Goal: Information Seeking & Learning: Learn about a topic

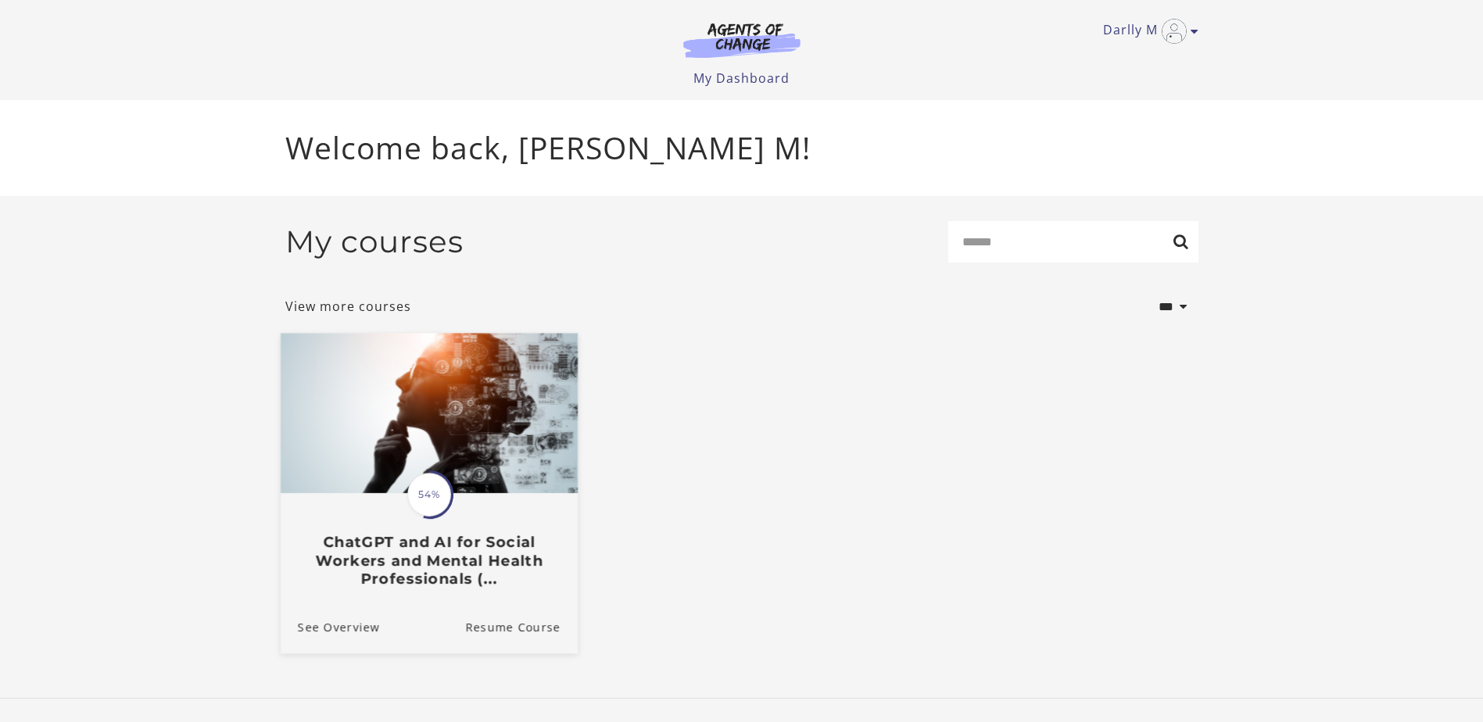
click at [435, 503] on span "54%" at bounding box center [429, 495] width 44 height 44
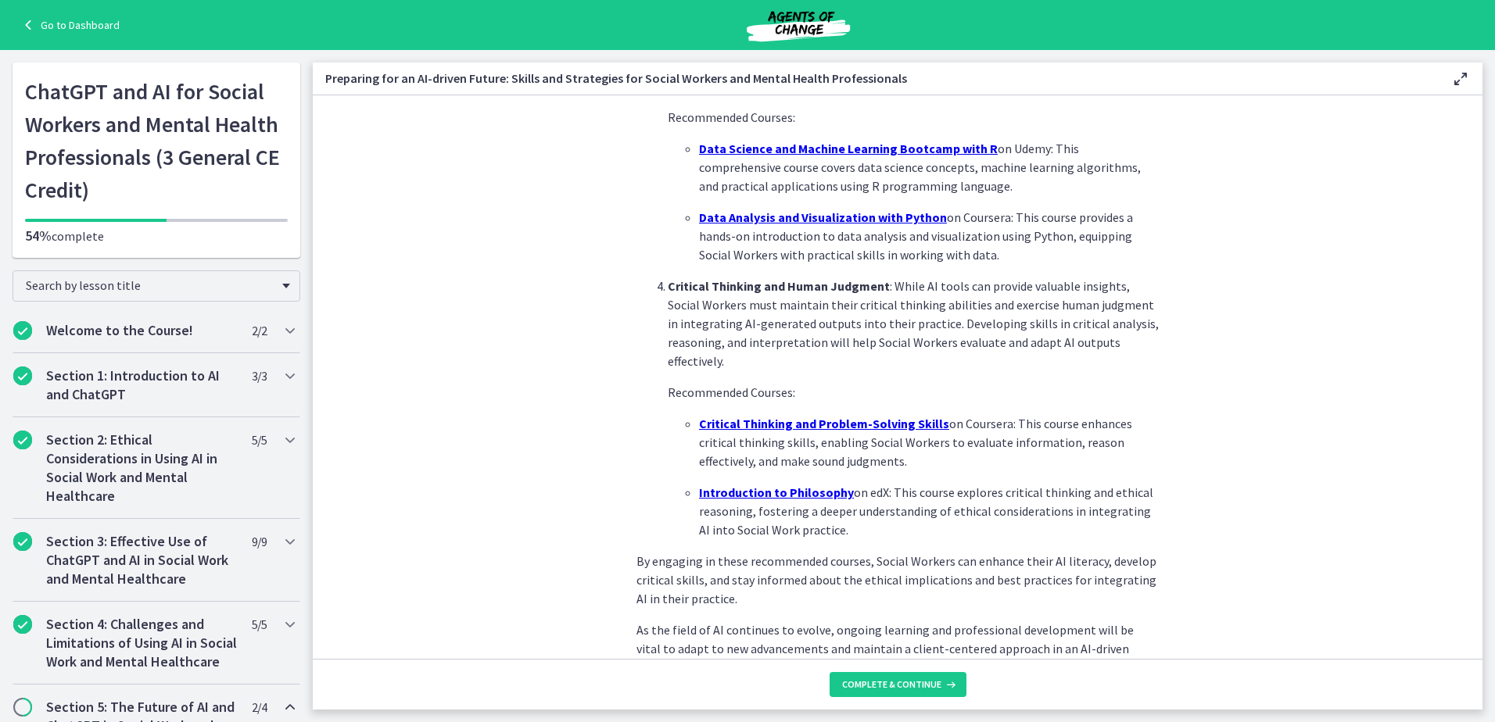
scroll to position [1012, 0]
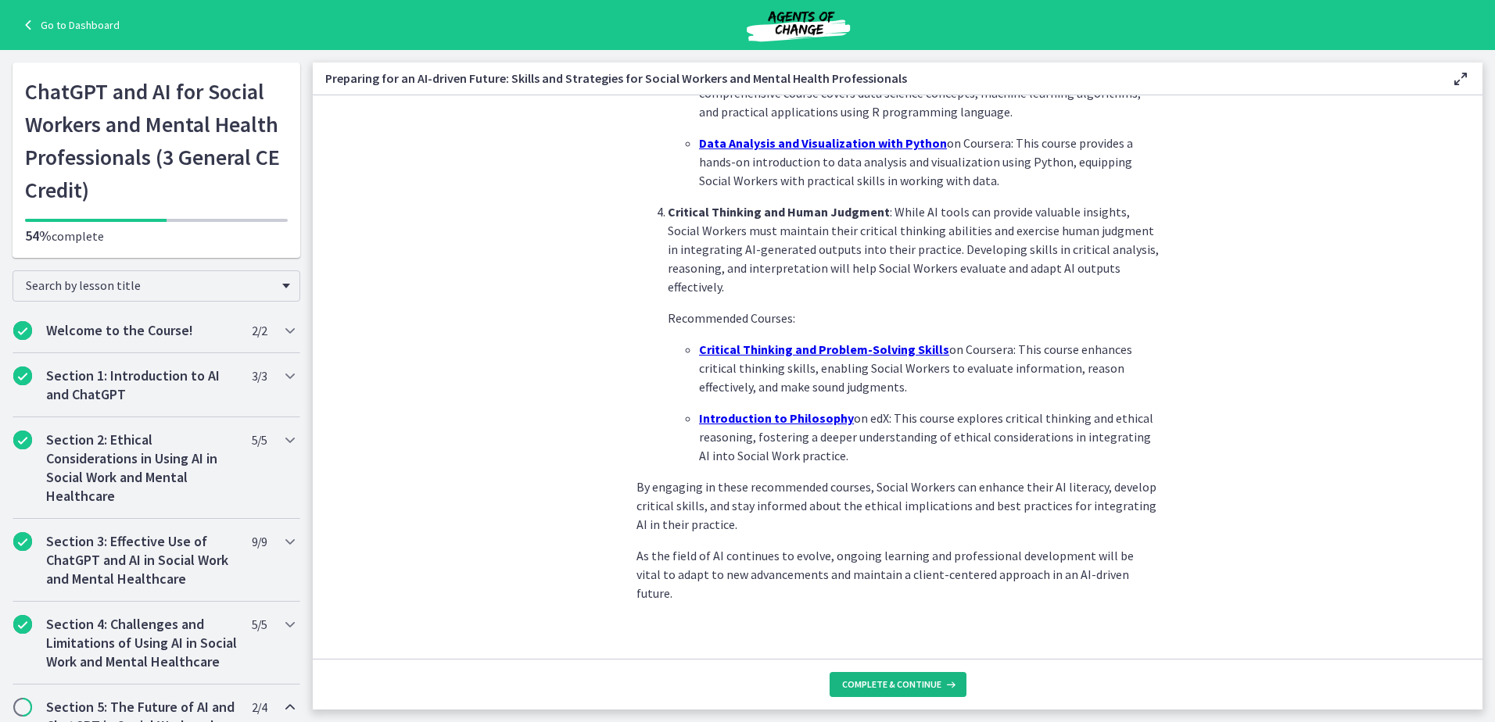
click at [904, 680] on span "Complete & continue" at bounding box center [891, 685] width 99 height 13
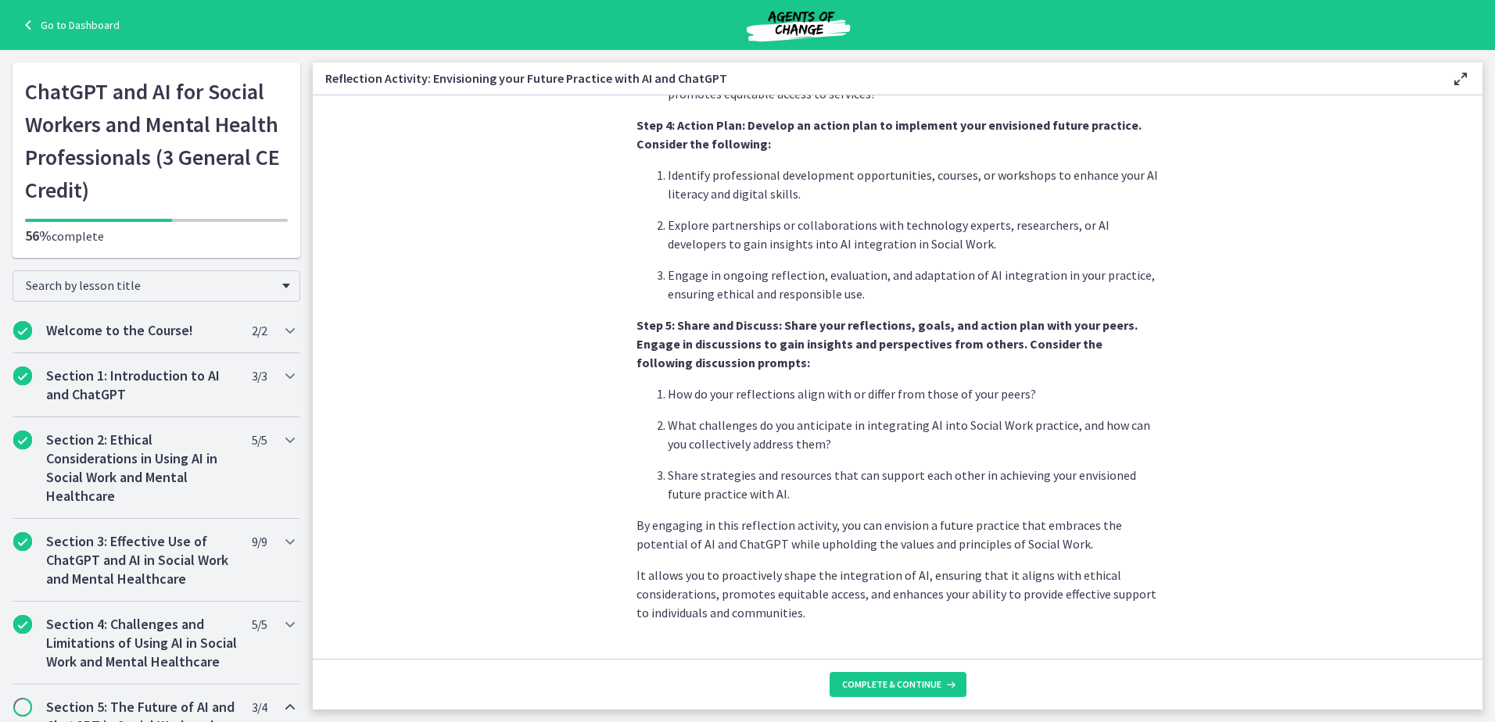
scroll to position [1225, 0]
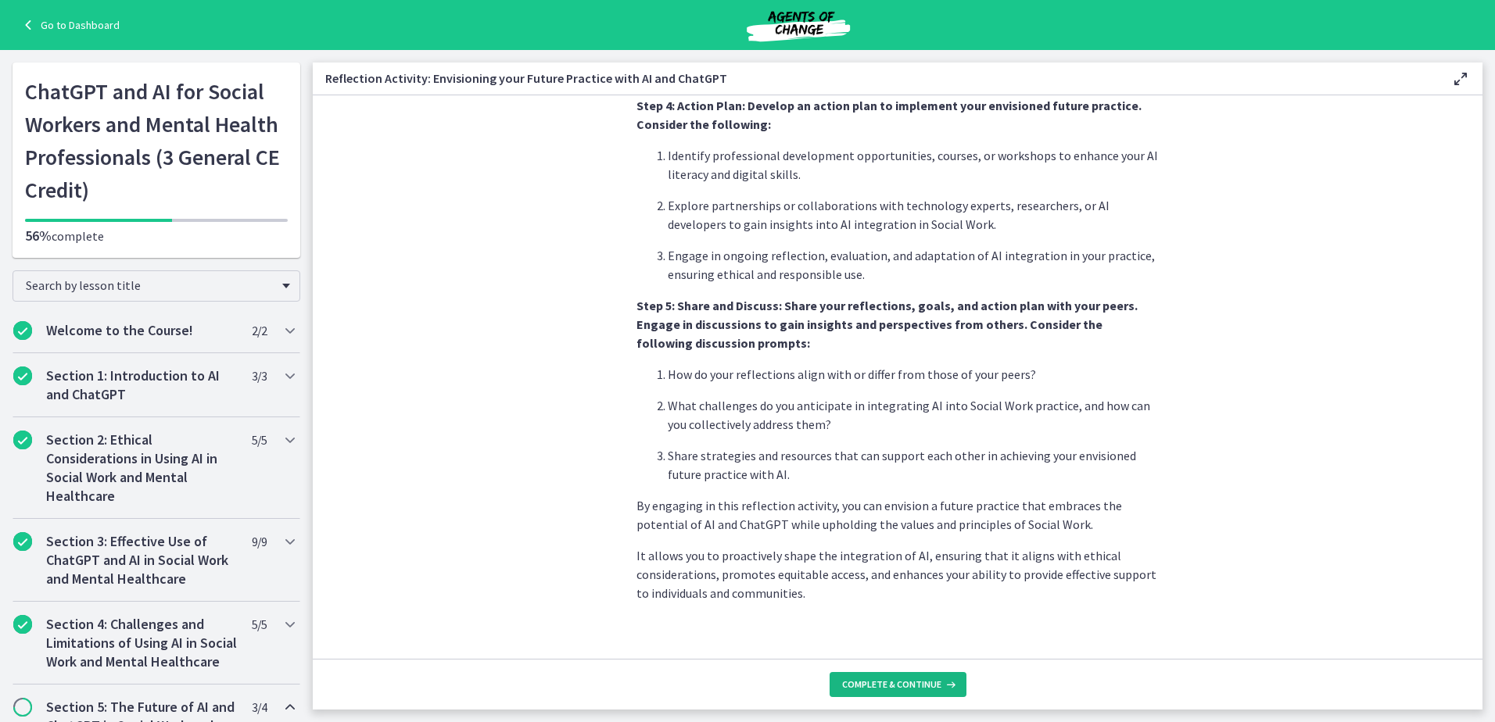
click at [893, 692] on button "Complete & continue" at bounding box center [897, 684] width 137 height 25
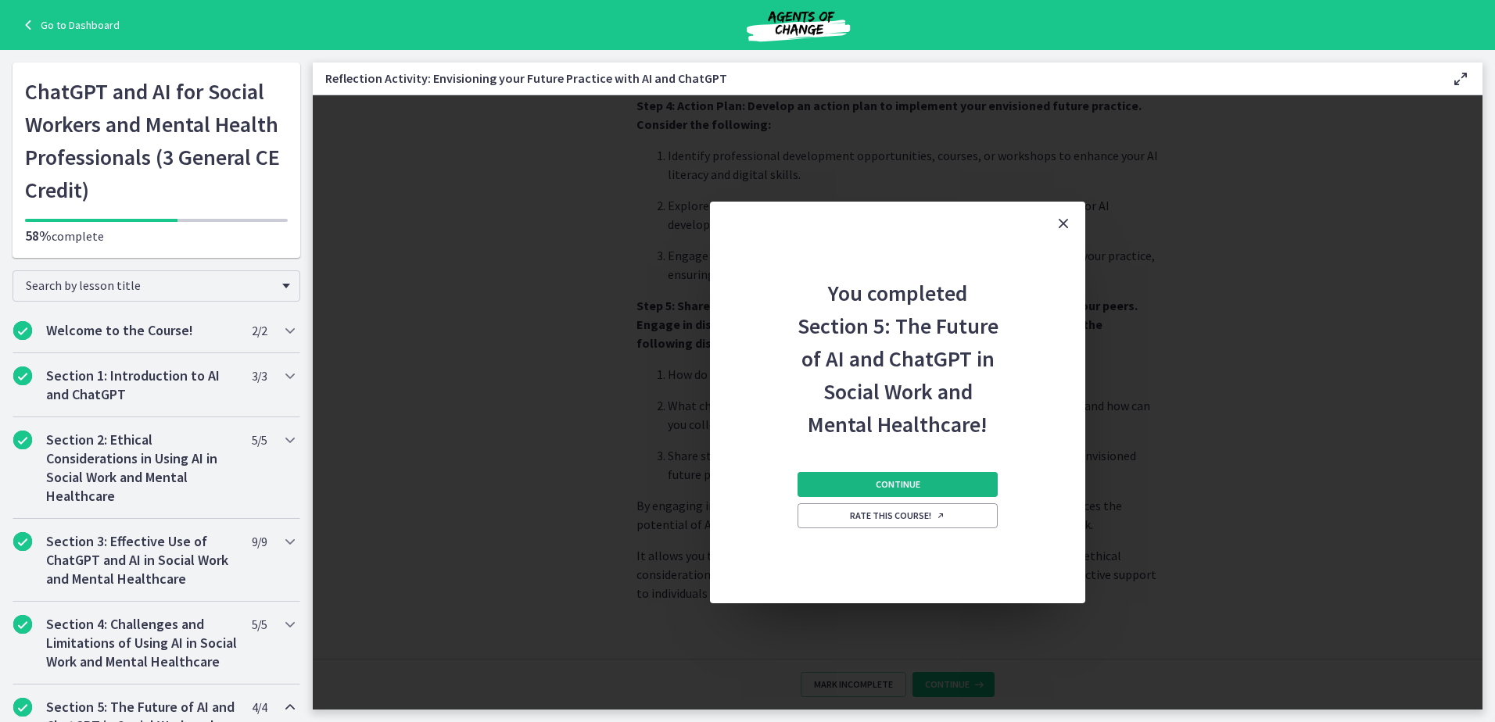
click at [956, 489] on button "Continue" at bounding box center [897, 484] width 200 height 25
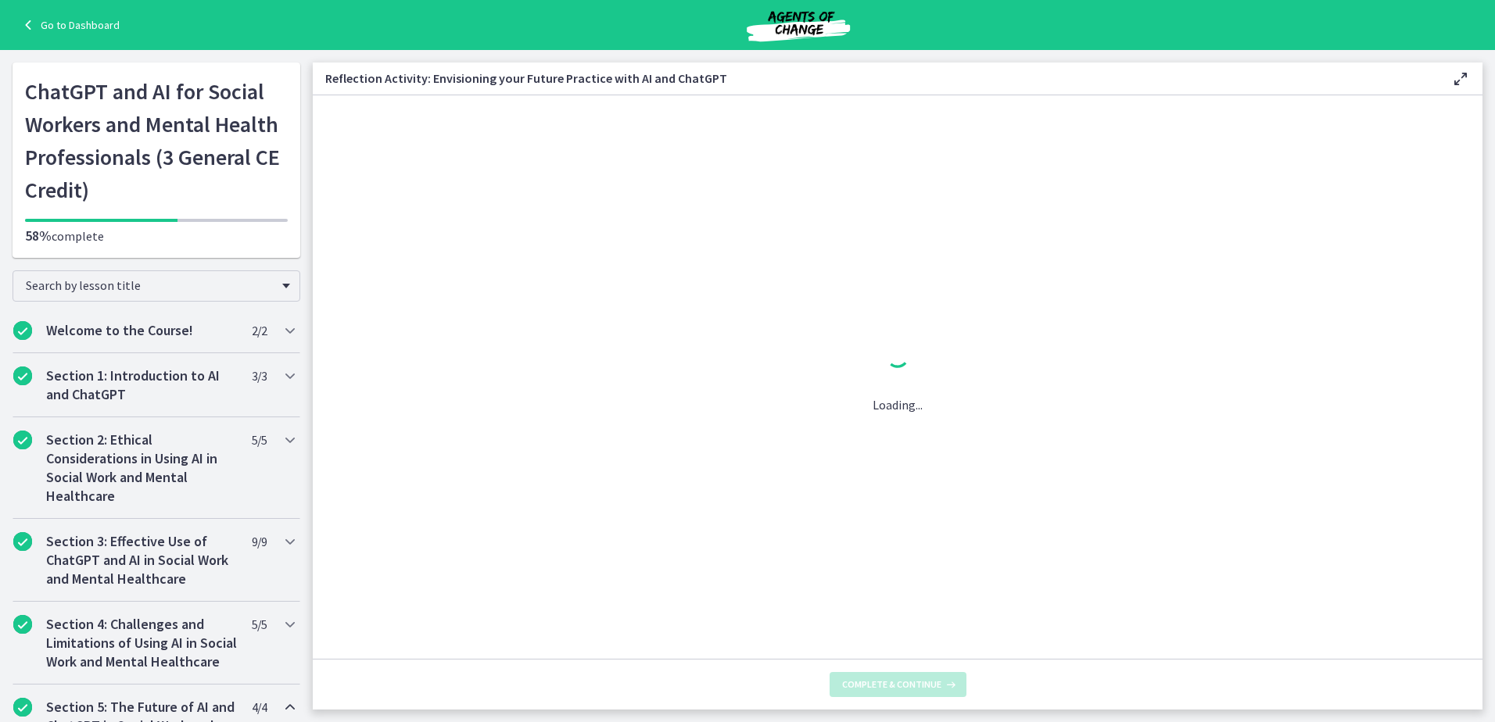
scroll to position [0, 0]
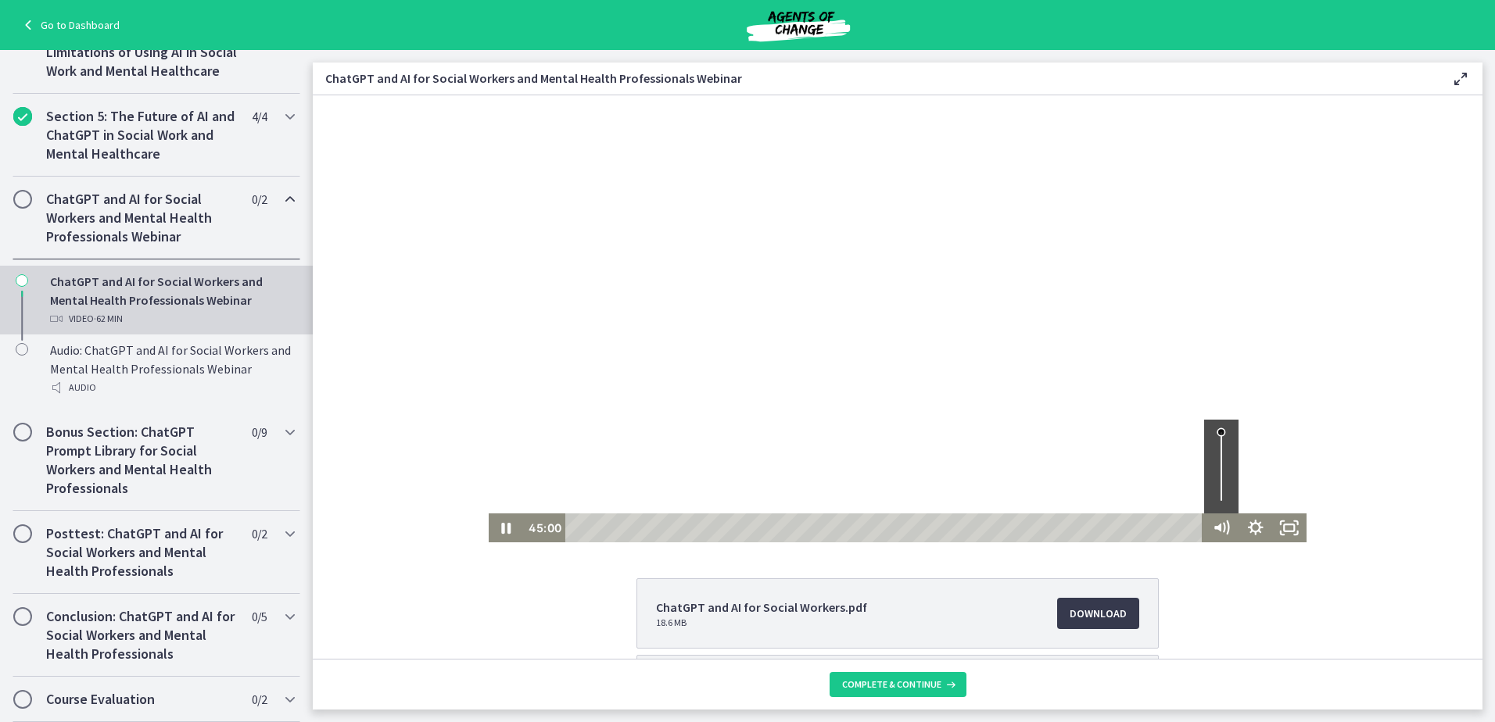
click at [1213, 464] on div "Volume" at bounding box center [1221, 467] width 34 height 94
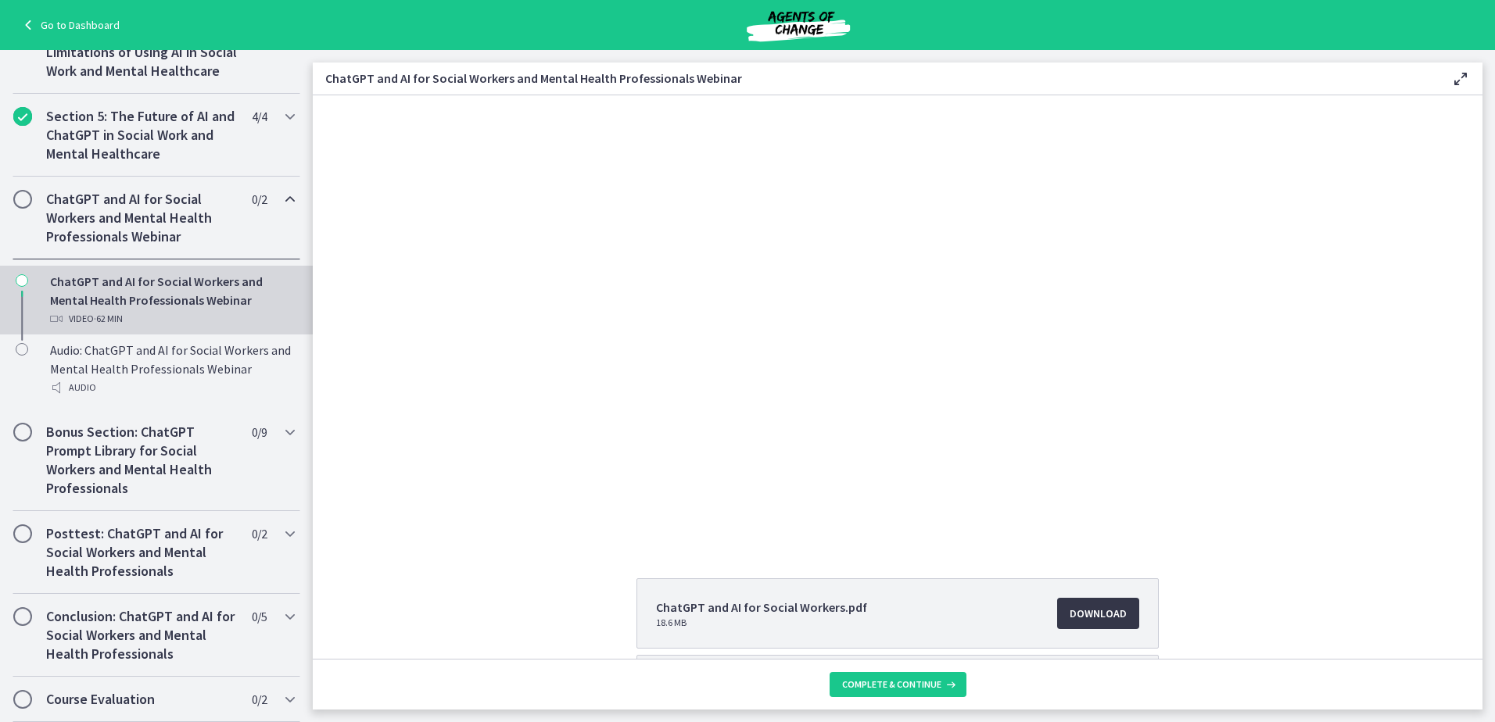
click at [1089, 620] on span "Download Opens in a new window" at bounding box center [1097, 613] width 57 height 19
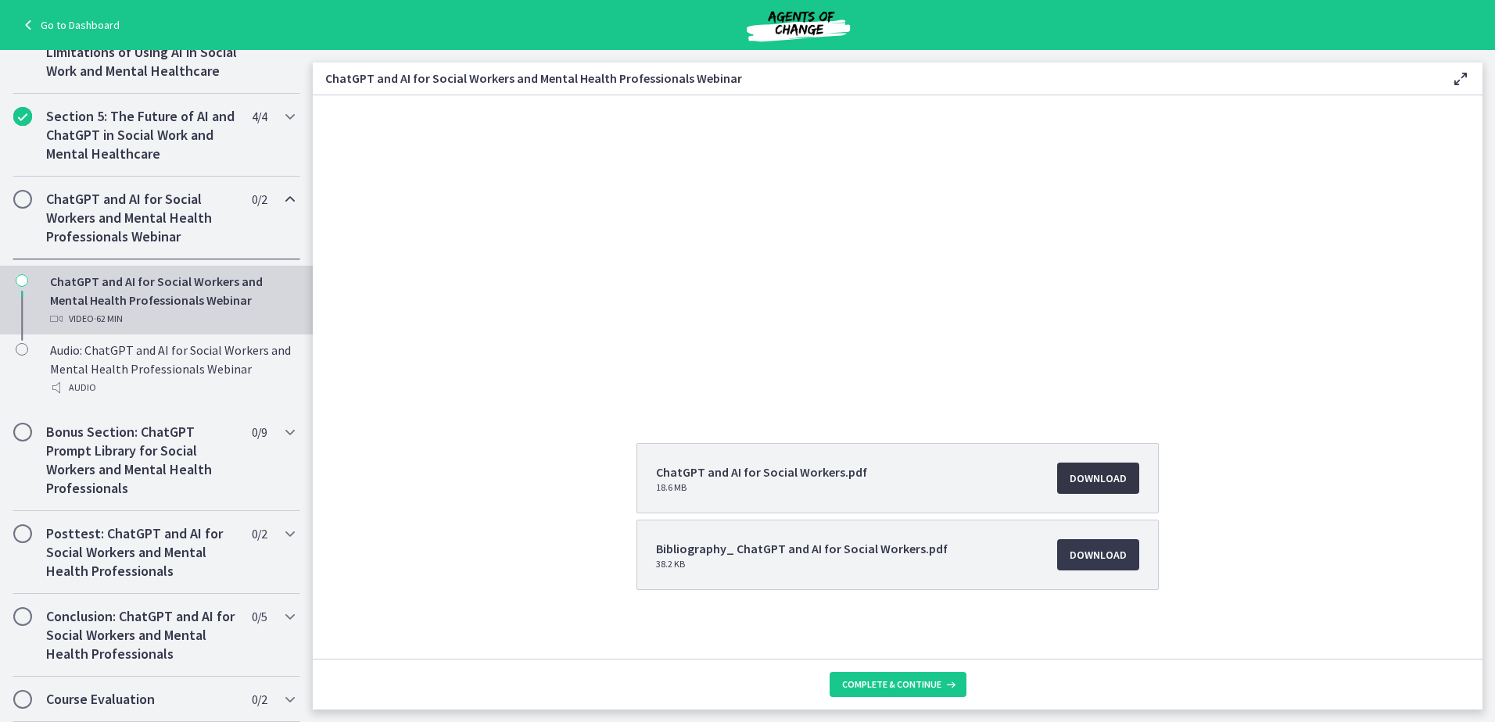
scroll to position [141, 0]
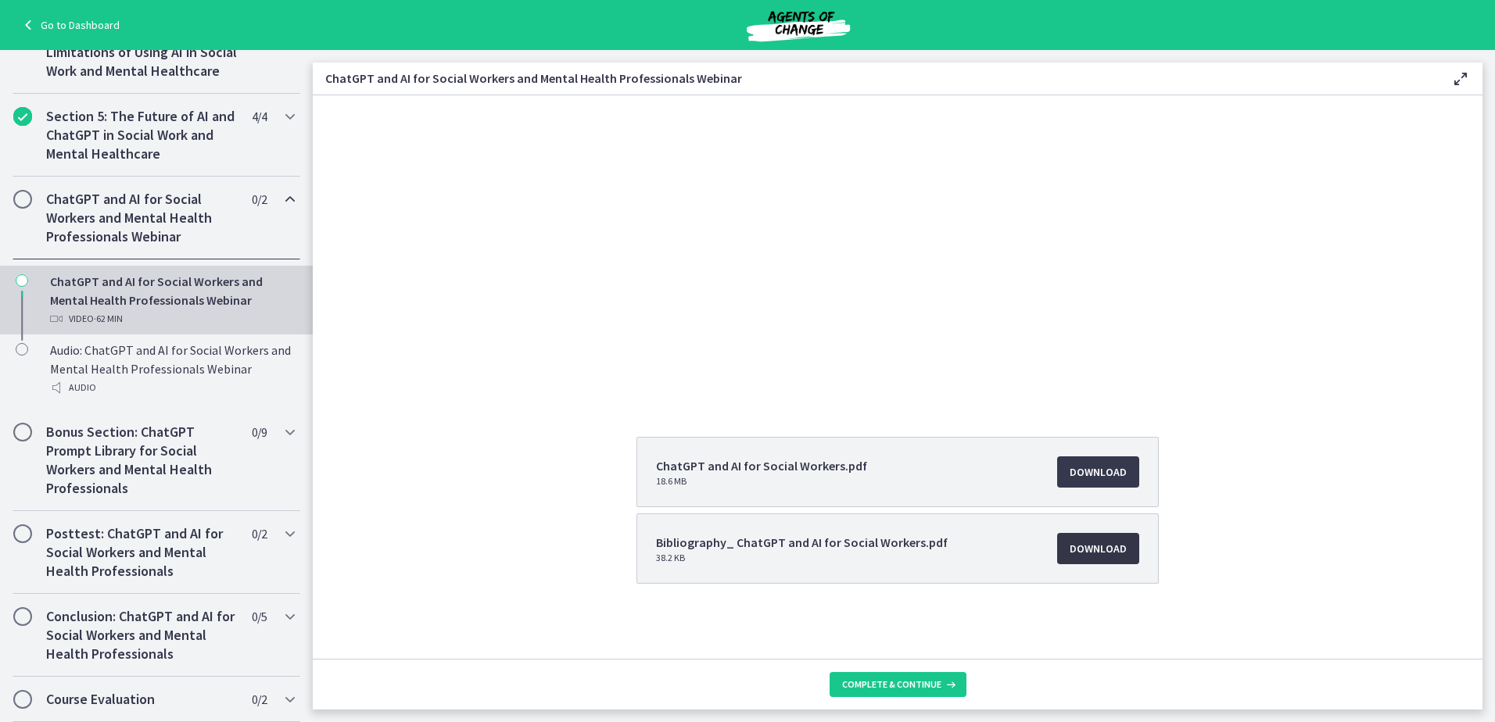
click at [1100, 550] on span "Download Opens in a new window" at bounding box center [1097, 548] width 57 height 19
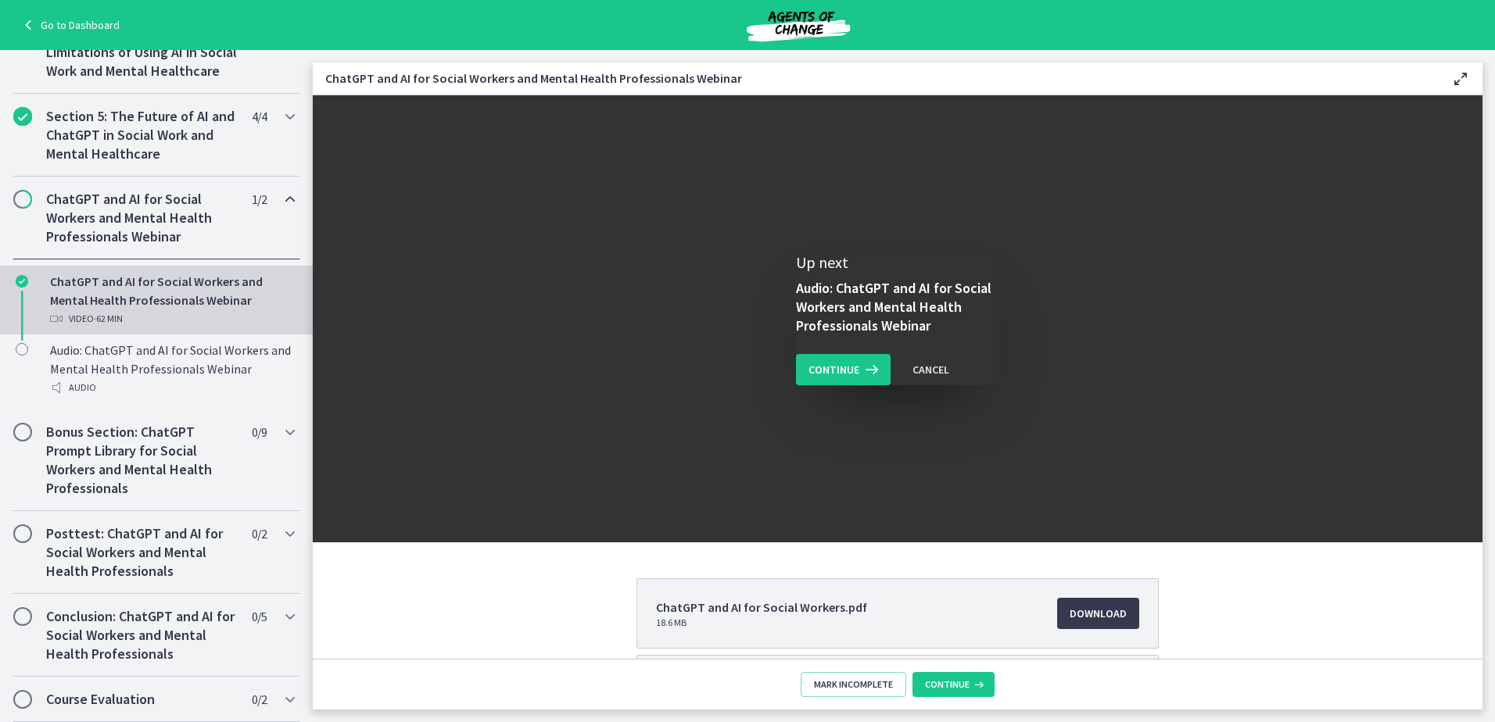
scroll to position [0, 0]
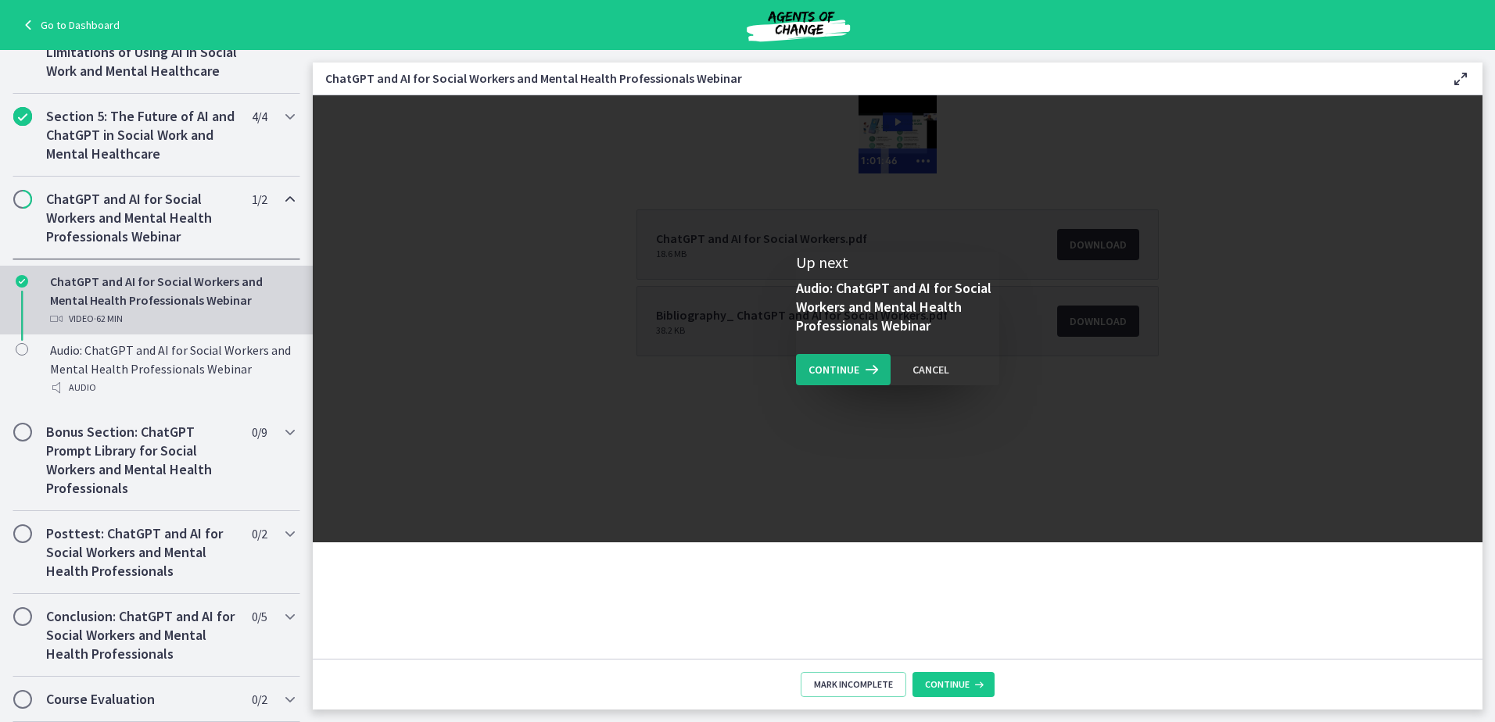
click at [851, 369] on span "Continue" at bounding box center [833, 369] width 51 height 19
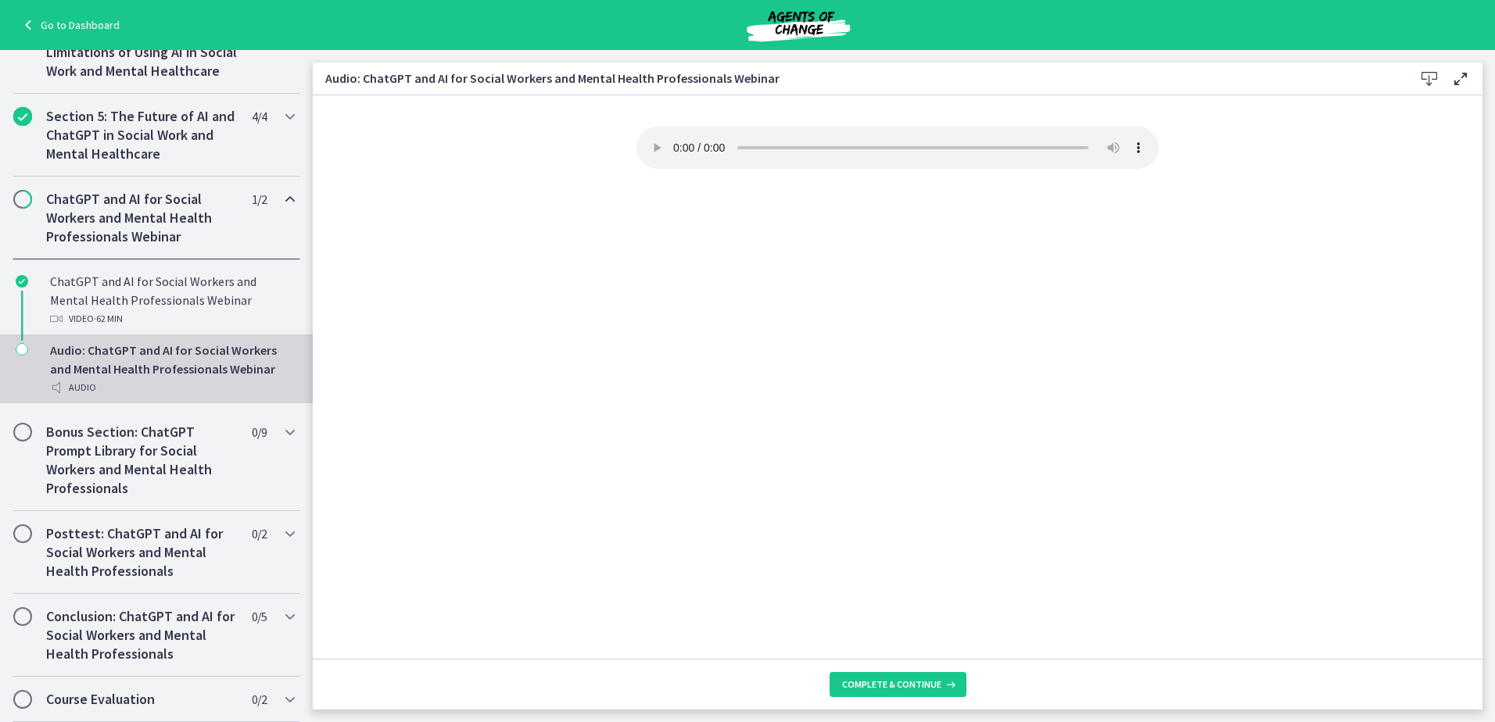
click at [919, 671] on footer "Complete & continue" at bounding box center [897, 684] width 1169 height 51
click at [912, 685] on span "Complete & continue" at bounding box center [891, 685] width 99 height 13
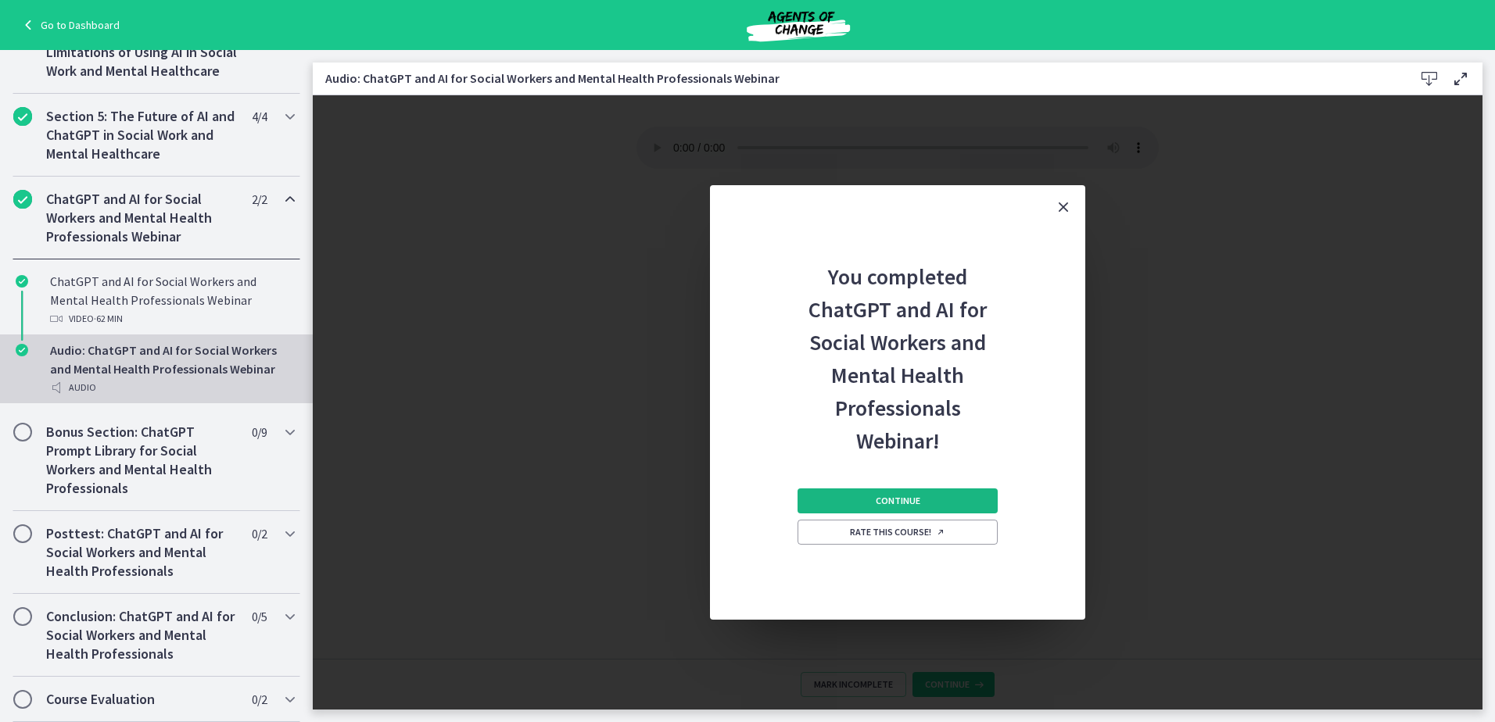
click at [954, 499] on button "Continue" at bounding box center [897, 501] width 200 height 25
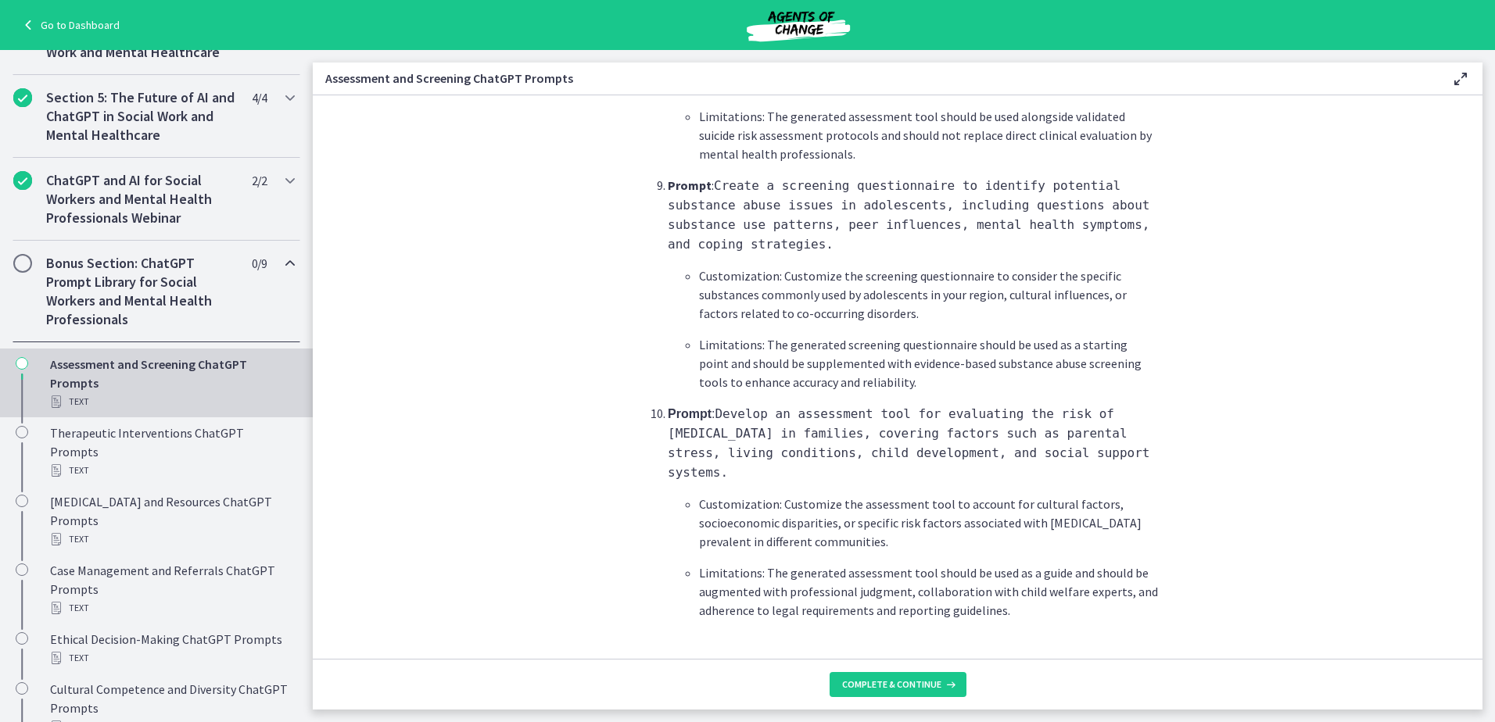
scroll to position [2265, 0]
click at [909, 698] on footer "Complete & continue" at bounding box center [897, 684] width 1169 height 51
click at [911, 688] on span "Complete & continue" at bounding box center [891, 685] width 99 height 13
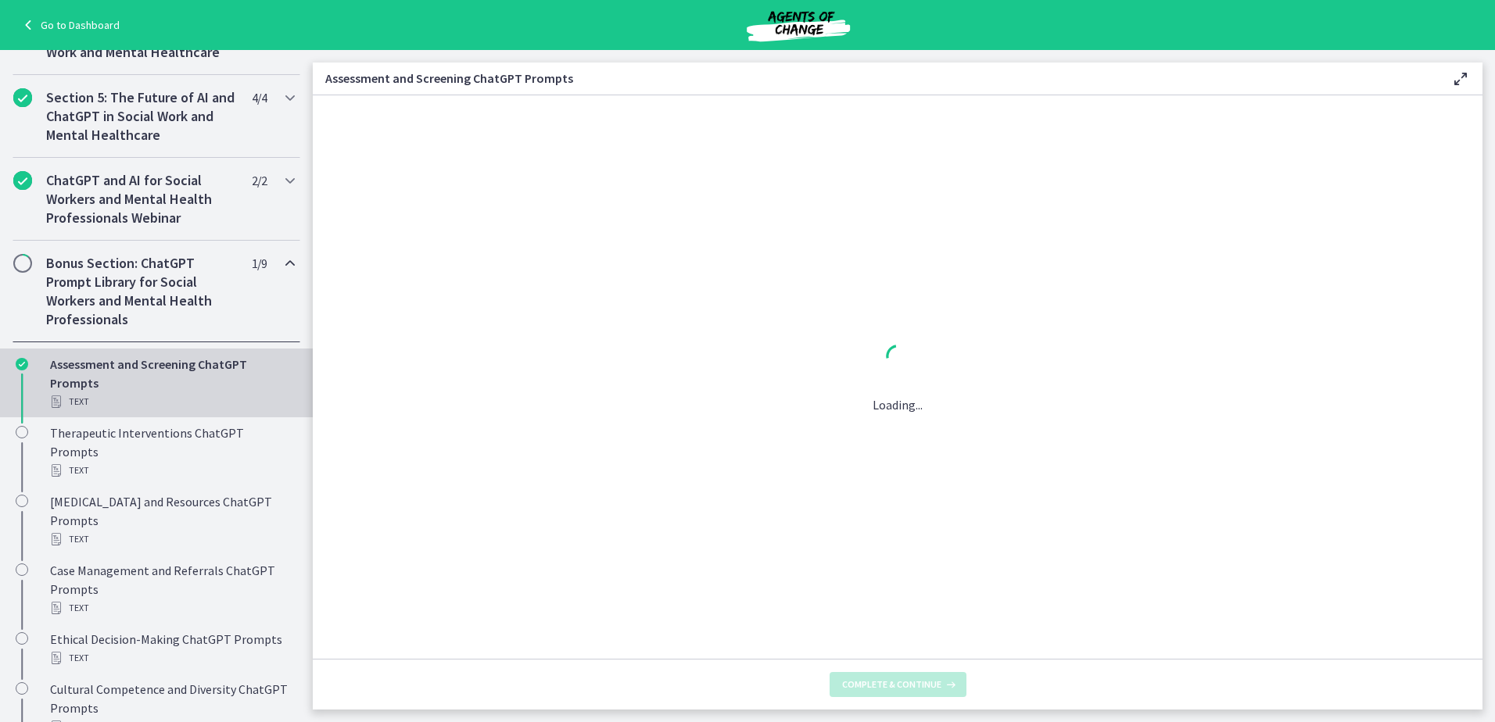
scroll to position [0, 0]
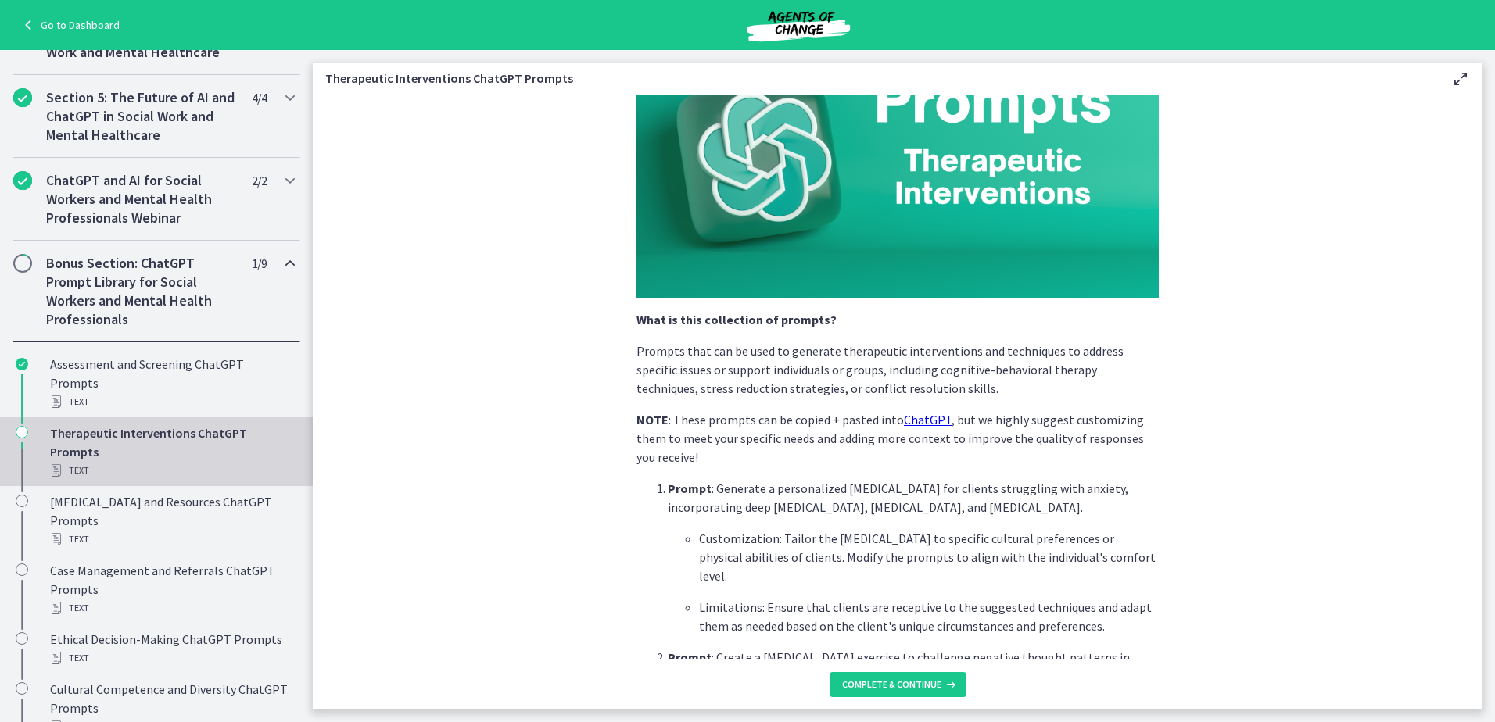
scroll to position [156, 0]
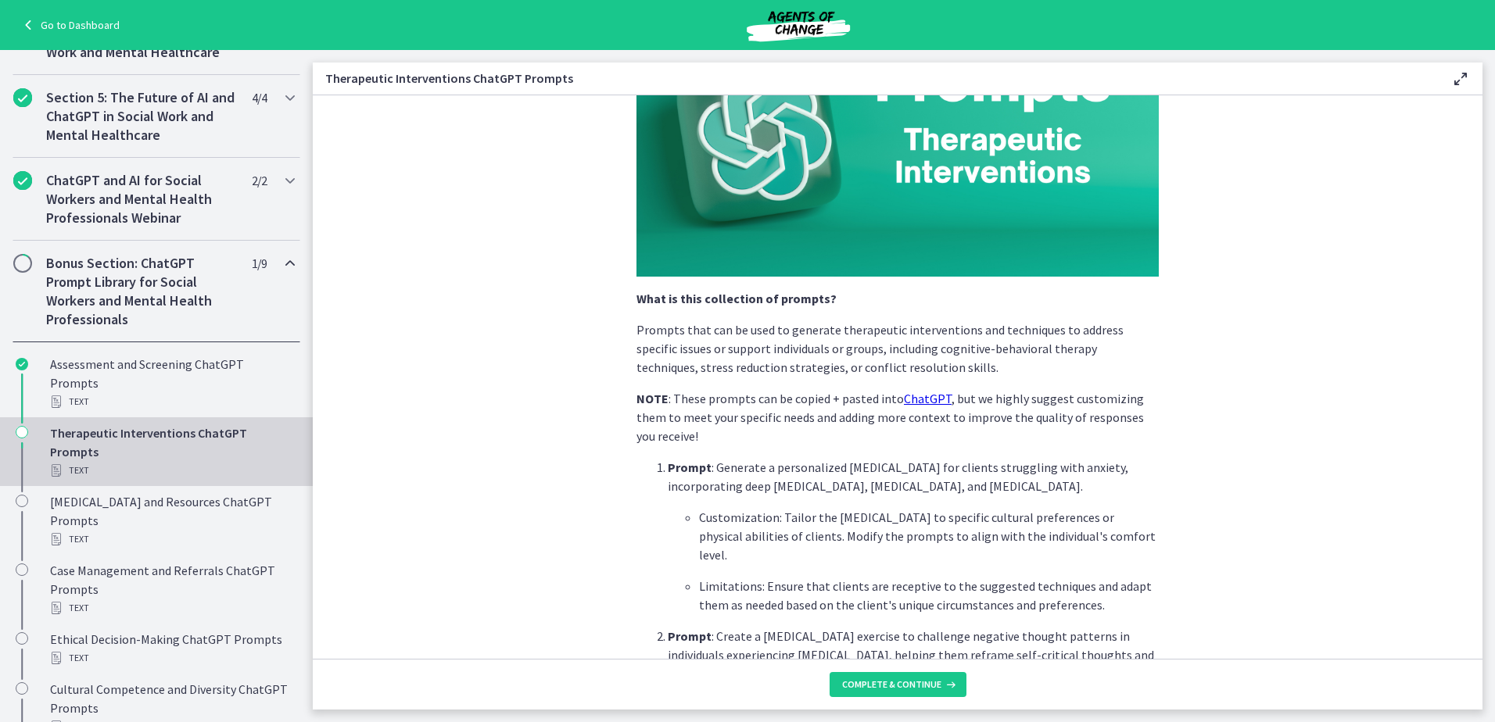
click at [1215, 406] on section "What is this collection of prompts? Prompts that can be used to generate therap…" at bounding box center [897, 377] width 1169 height 564
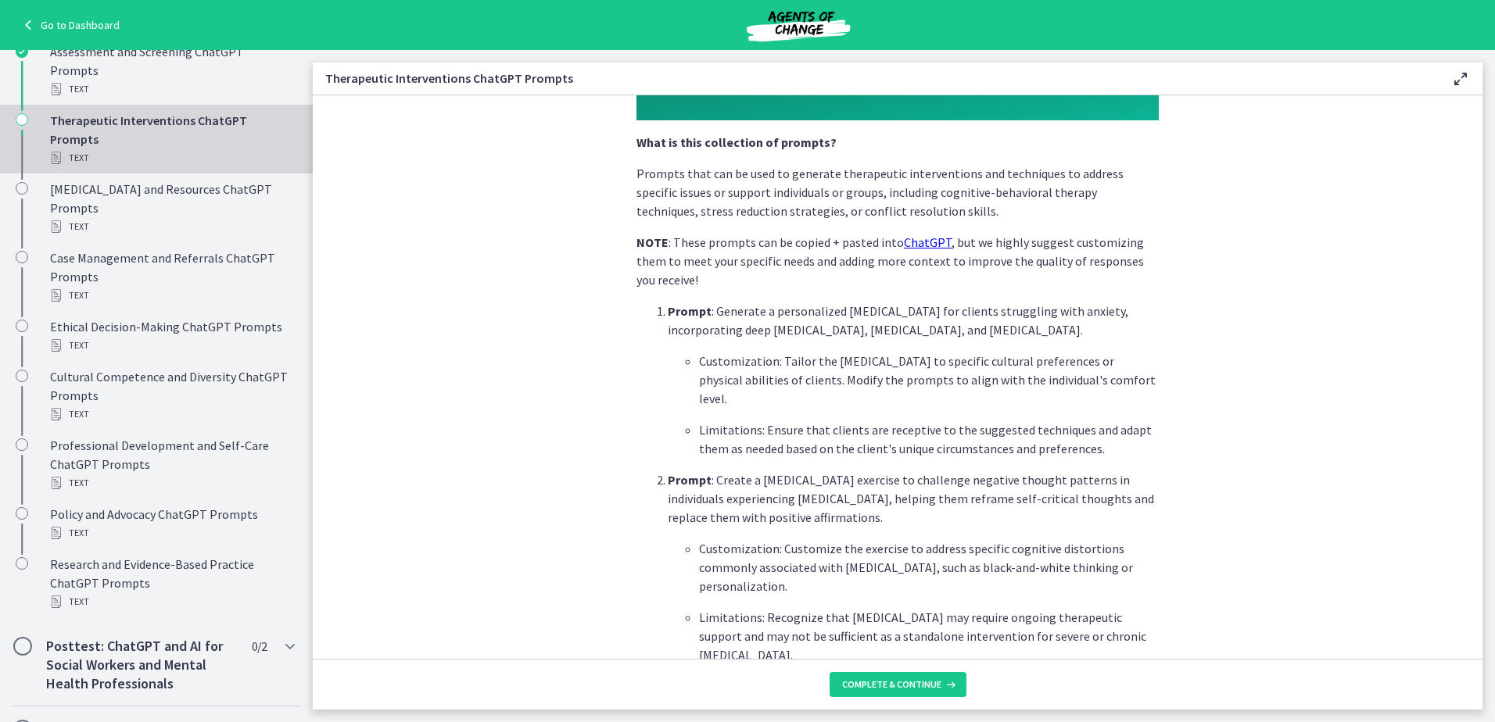
scroll to position [391, 0]
